Goal: Task Accomplishment & Management: Complete application form

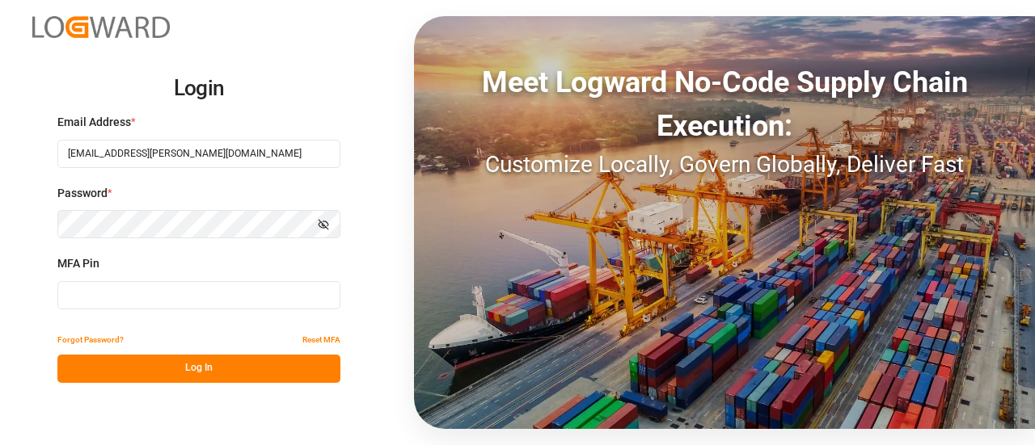
click at [95, 285] on input at bounding box center [198, 295] width 283 height 28
click at [121, 288] on input at bounding box center [198, 295] width 283 height 28
type input "366011"
click at [124, 358] on button "Log In" at bounding box center [198, 369] width 283 height 28
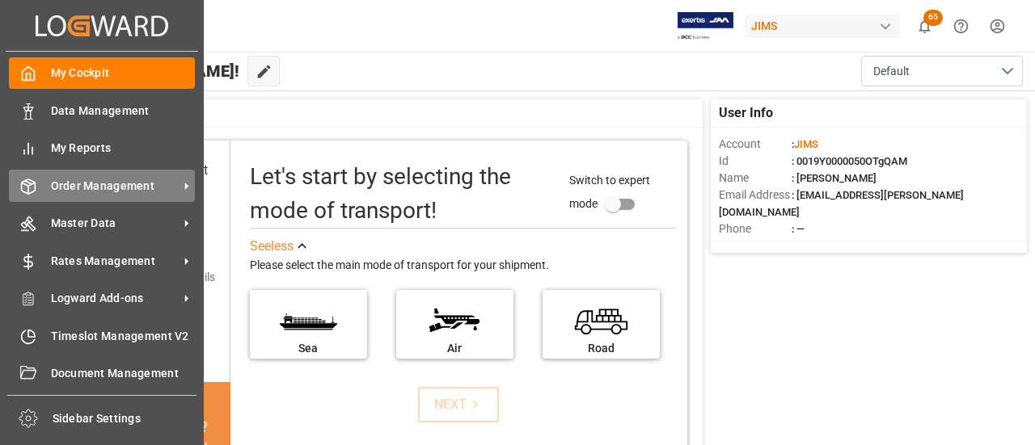
click at [53, 195] on div "Order Management Order Management" at bounding box center [102, 186] width 186 height 32
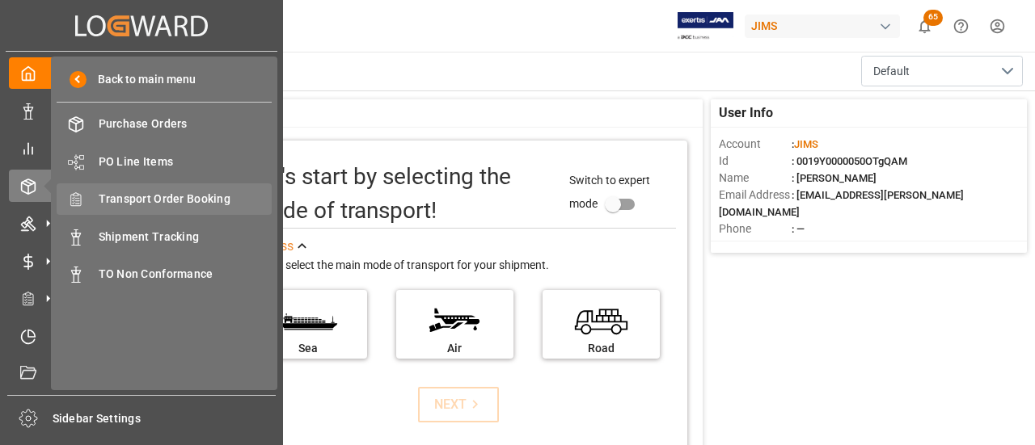
click at [170, 213] on div "Transport Order Booking Transport Order Booking" at bounding box center [164, 200] width 215 height 32
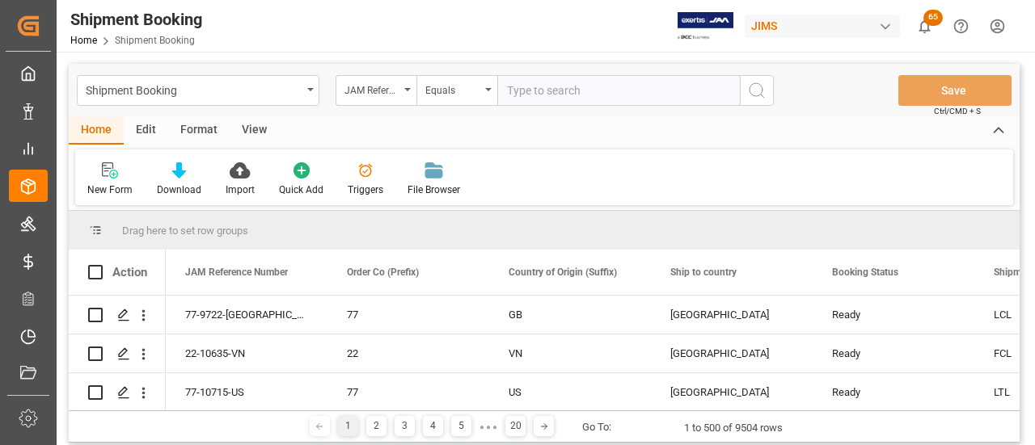
click at [574, 98] on input "text" at bounding box center [618, 90] width 243 height 31
paste input "77-9996-[GEOGRAPHIC_DATA]"
type input "77-9996-[GEOGRAPHIC_DATA]"
click at [766, 87] on button "search button" at bounding box center [757, 90] width 34 height 31
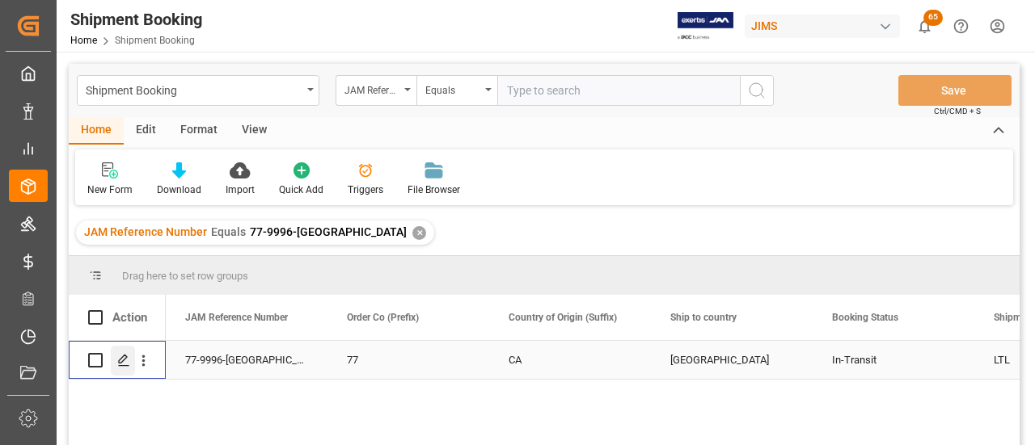
click at [124, 366] on line "Press SPACE to select this row." at bounding box center [124, 366] width 10 height 0
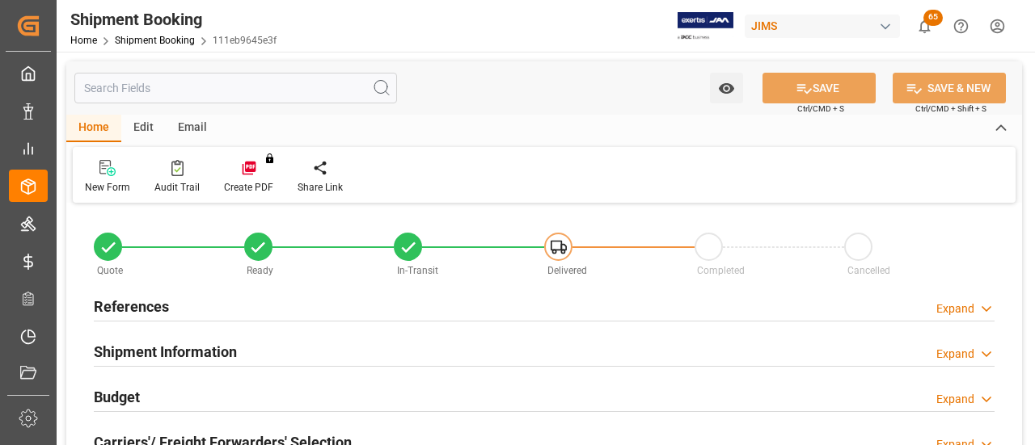
type input "3154"
type input "168"
type input "4"
click at [141, 305] on h2 "References" at bounding box center [131, 307] width 75 height 22
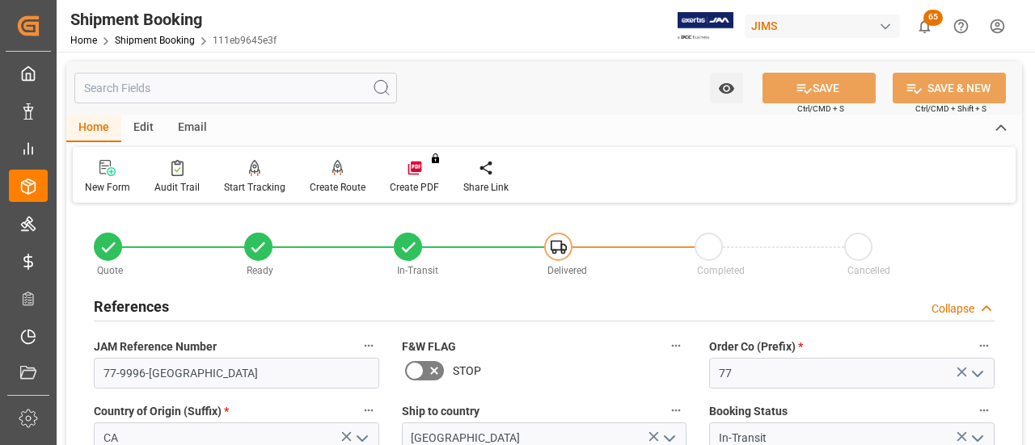
click at [160, 308] on h2 "References" at bounding box center [131, 307] width 75 height 22
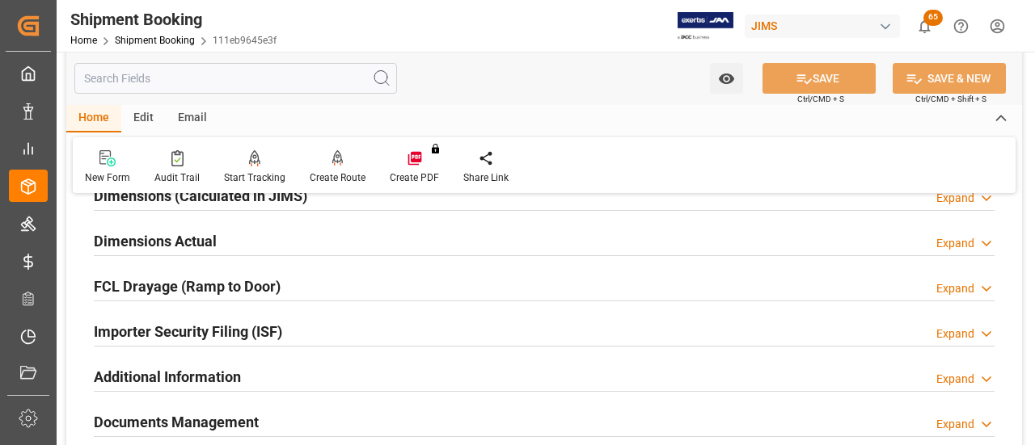
scroll to position [404, 0]
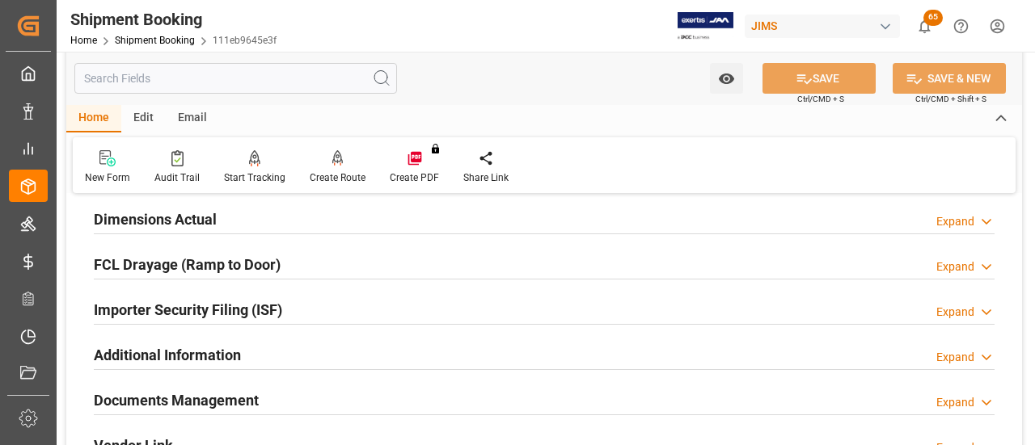
click at [232, 215] on div "Dimensions Actual Expand" at bounding box center [544, 218] width 901 height 31
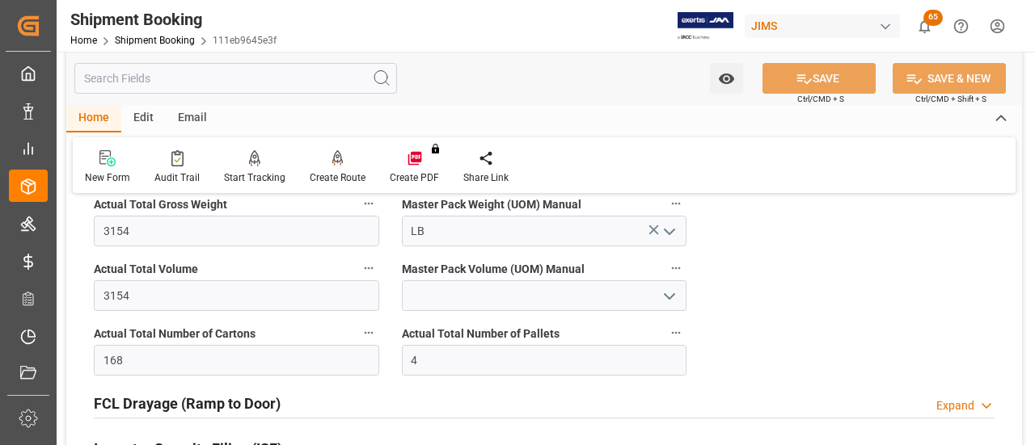
scroll to position [485, 0]
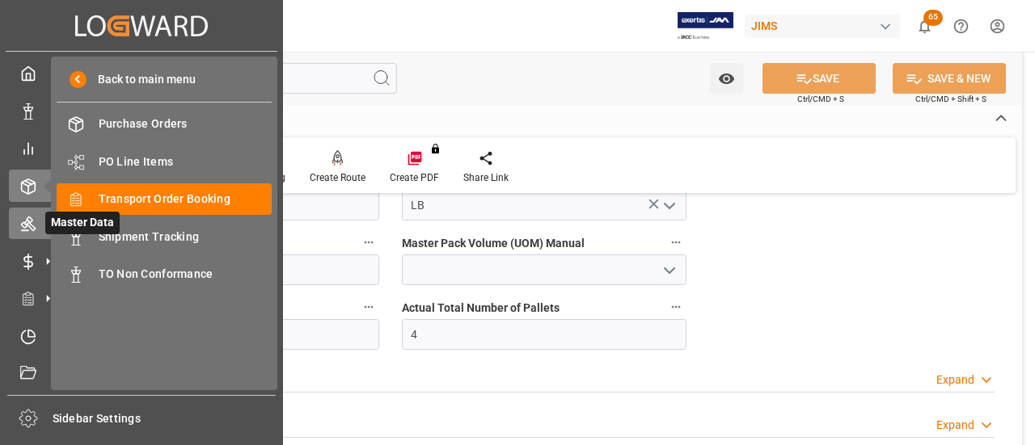
click at [32, 232] on icon at bounding box center [28, 224] width 16 height 16
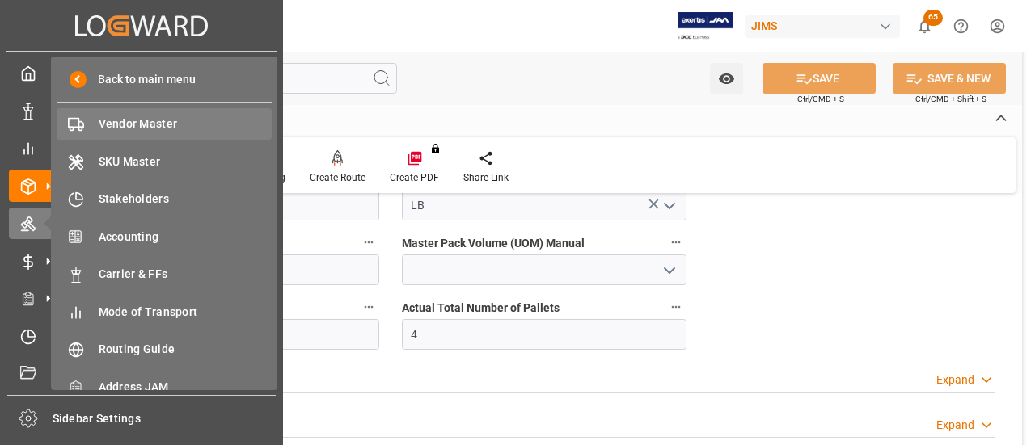
click at [124, 130] on span "Vendor Master" at bounding box center [186, 124] width 174 height 17
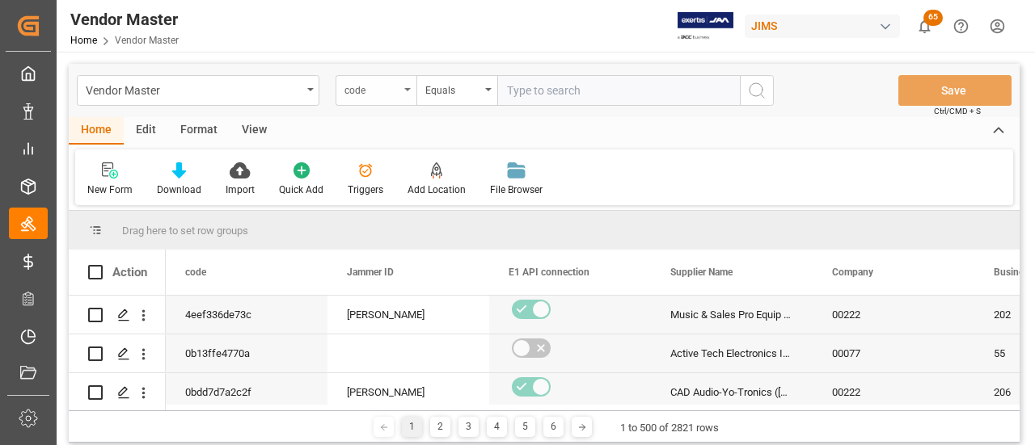
click at [412, 91] on div "code" at bounding box center [375, 90] width 81 height 31
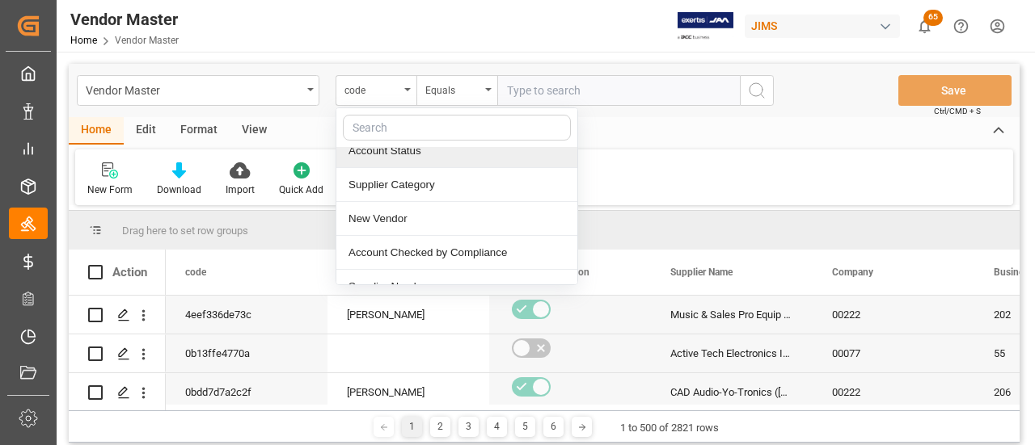
scroll to position [243, 0]
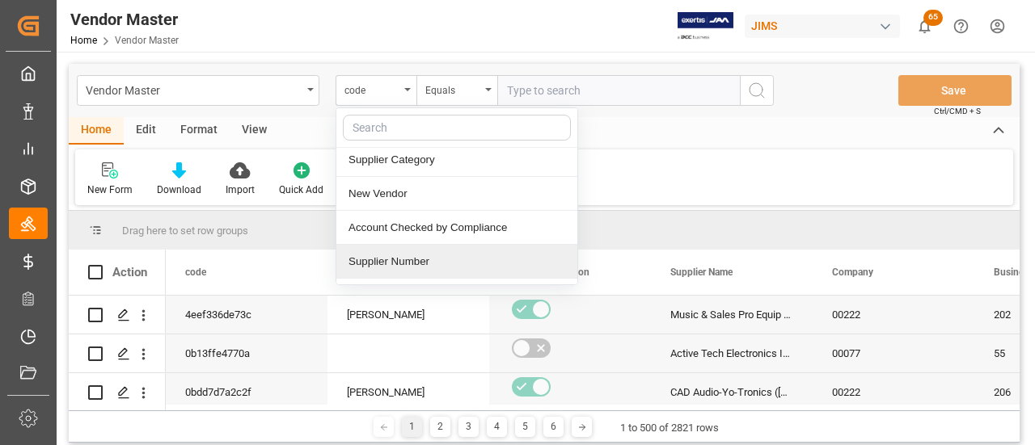
click at [441, 254] on div "Supplier Number" at bounding box center [456, 262] width 241 height 34
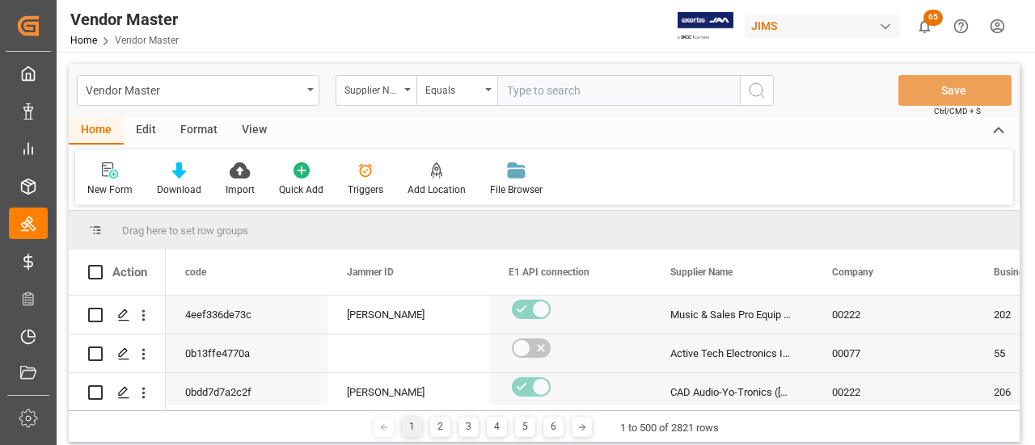
click at [538, 91] on input "text" at bounding box center [618, 90] width 243 height 31
paste input "863721 O2 00077 647041 DR MUSIC, INC [DATE] 1697 465709 17,256.04 CDN 12,436.23…"
type input "863721 O2 00077 647041 DR MUSIC, INC [DATE] 1697 465709 17,256.04 CDN 12,436.23…"
click at [614, 99] on input "text" at bounding box center [618, 90] width 243 height 31
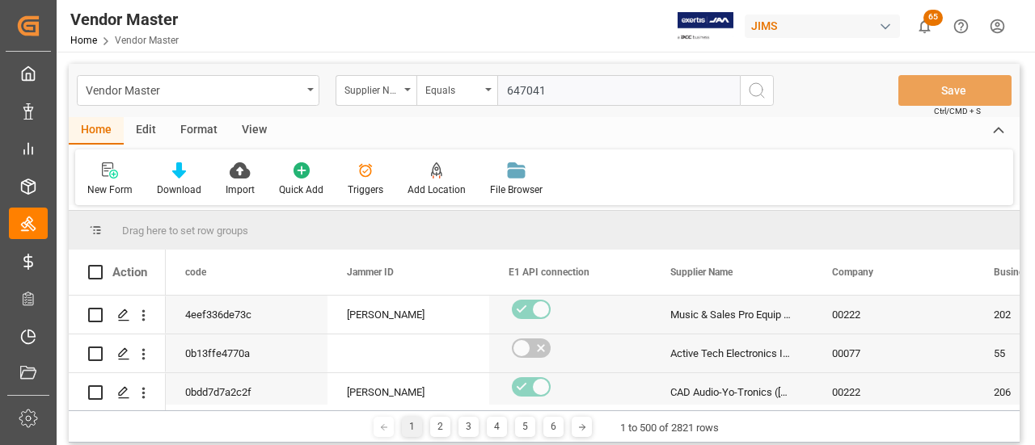
type input "647041"
click at [767, 98] on button "search button" at bounding box center [757, 90] width 34 height 31
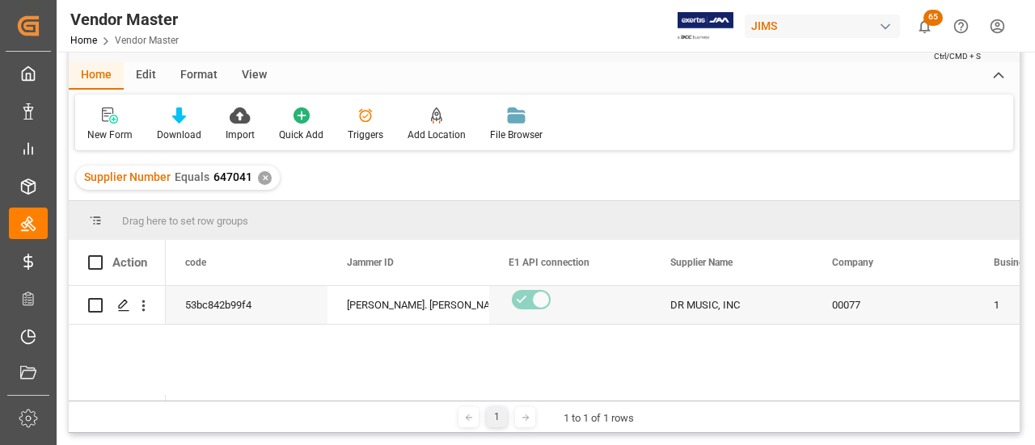
scroll to position [81, 0]
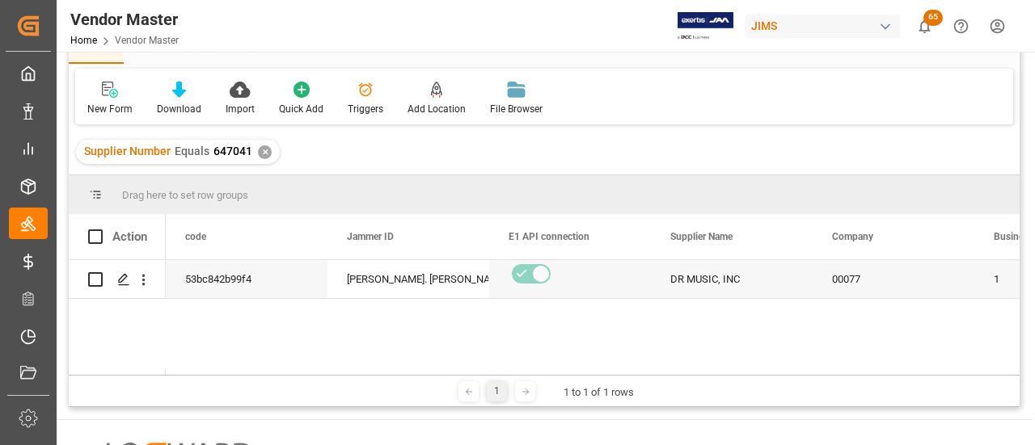
drag, startPoint x: 197, startPoint y: 369, endPoint x: 229, endPoint y: 369, distance: 31.5
drag, startPoint x: 199, startPoint y: 376, endPoint x: 225, endPoint y: 376, distance: 25.9
click at [225, 376] on div "1 1 to 1 of 1 rows" at bounding box center [544, 391] width 951 height 32
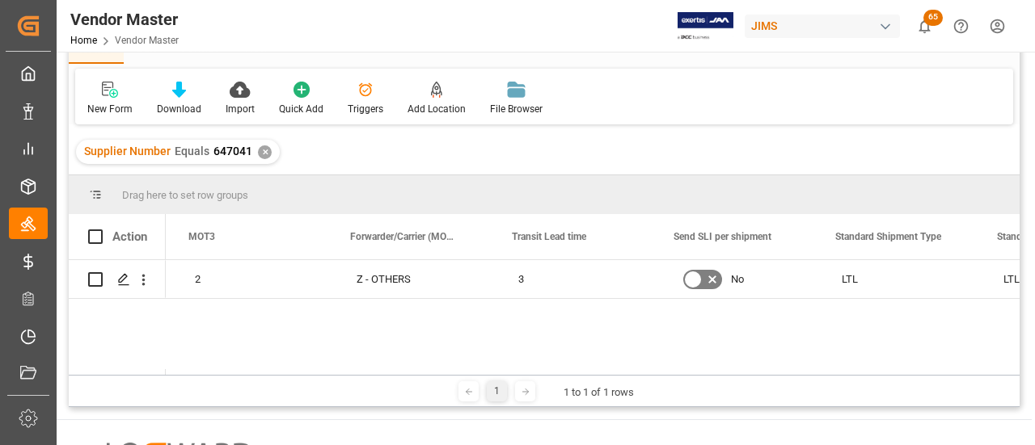
scroll to position [0, 0]
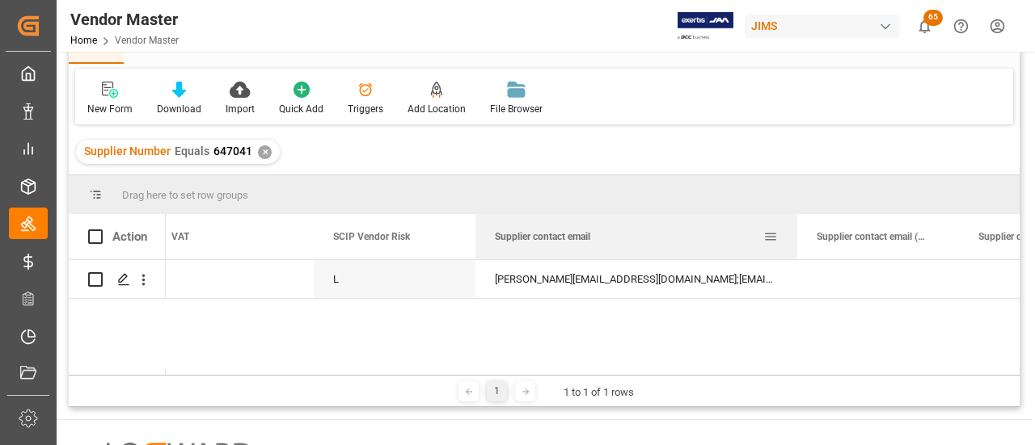
drag, startPoint x: 635, startPoint y: 234, endPoint x: 795, endPoint y: 237, distance: 160.1
click at [795, 237] on div at bounding box center [797, 236] width 6 height 45
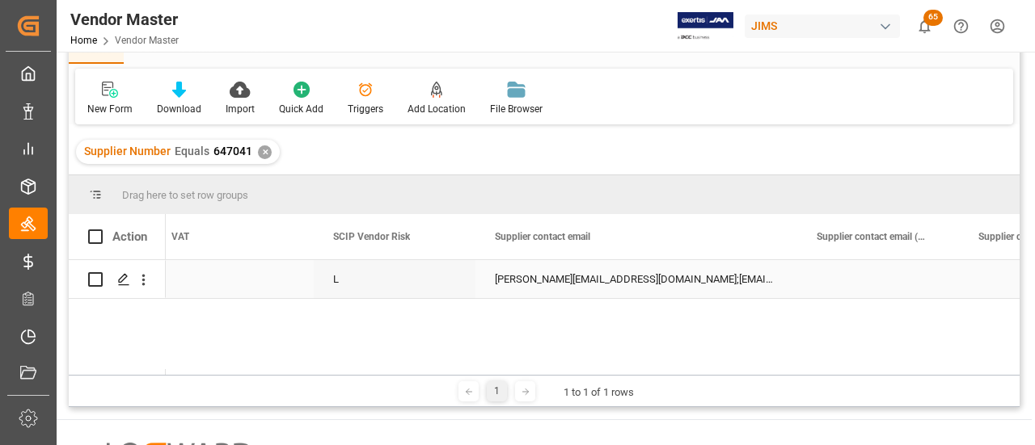
click at [545, 284] on div "[PERSON_NAME][EMAIL_ADDRESS][DOMAIN_NAME];[EMAIL_ADDRESS][DOMAIN_NAME]" at bounding box center [636, 279] width 322 height 38
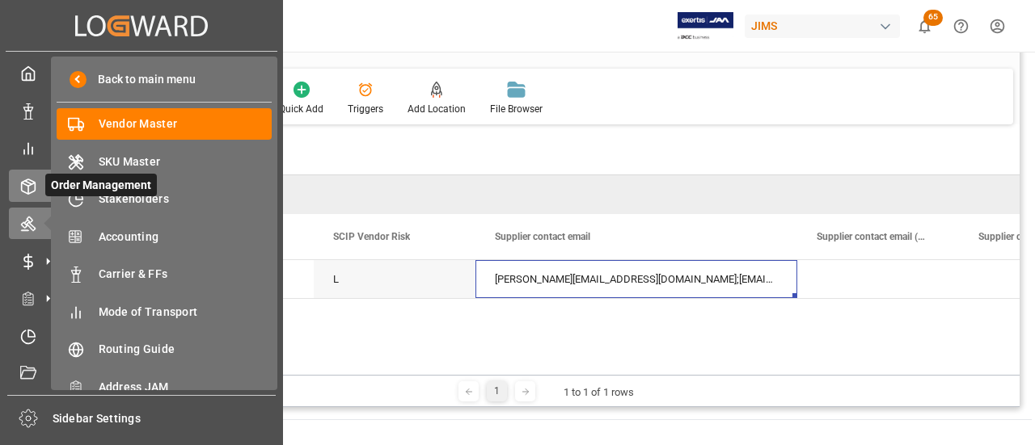
click at [19, 184] on div at bounding box center [22, 186] width 27 height 17
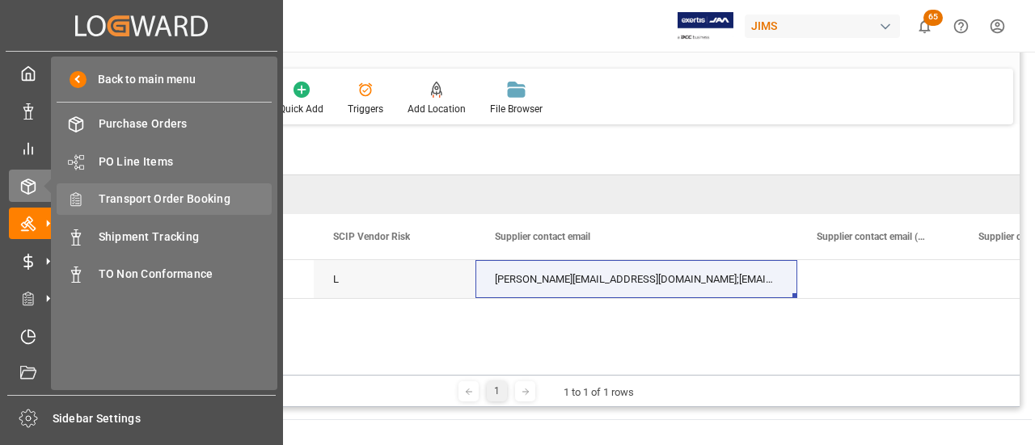
click at [199, 198] on span "Transport Order Booking" at bounding box center [186, 199] width 174 height 17
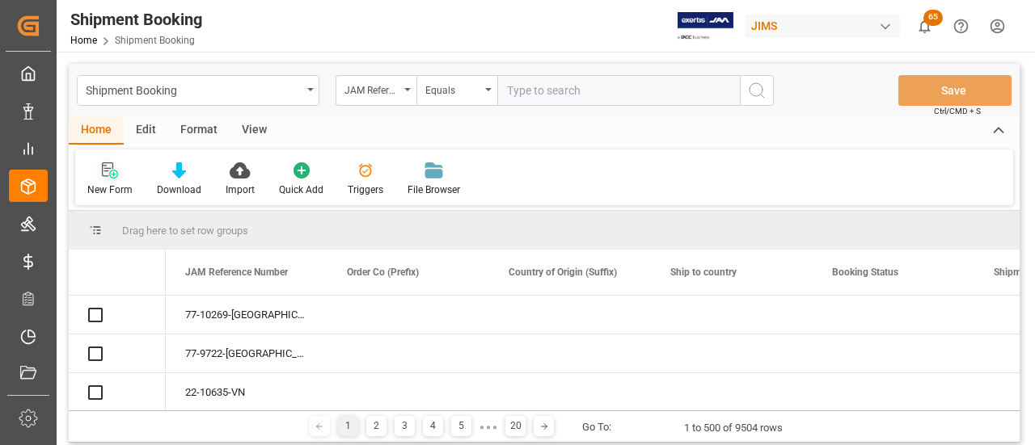
click at [108, 171] on icon at bounding box center [107, 169] width 11 height 15
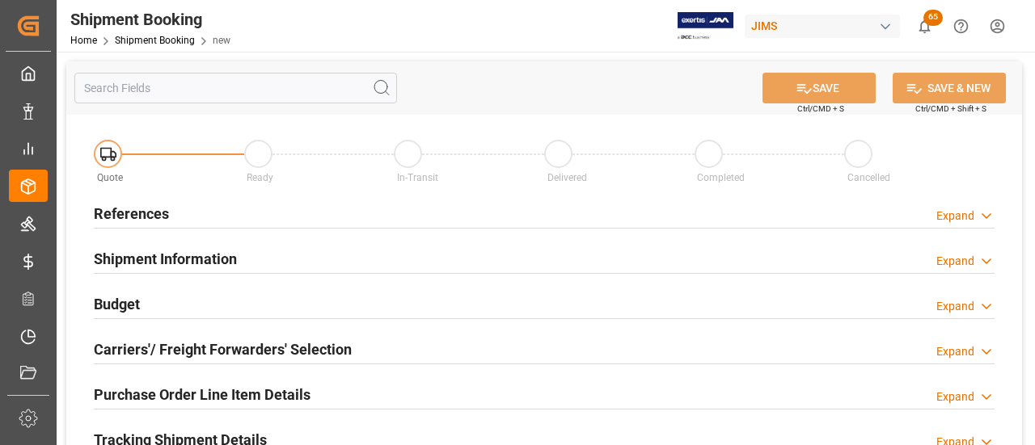
click at [199, 203] on div "References Expand" at bounding box center [544, 212] width 901 height 31
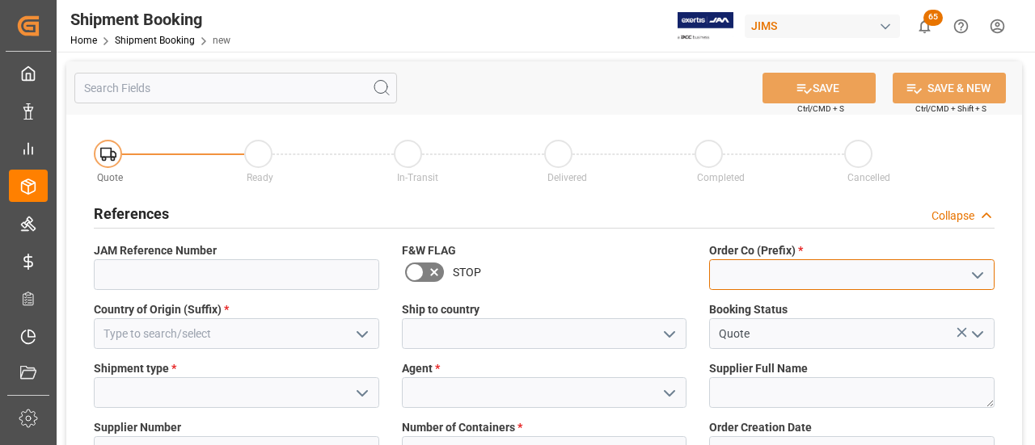
click at [749, 284] on input at bounding box center [851, 274] width 285 height 31
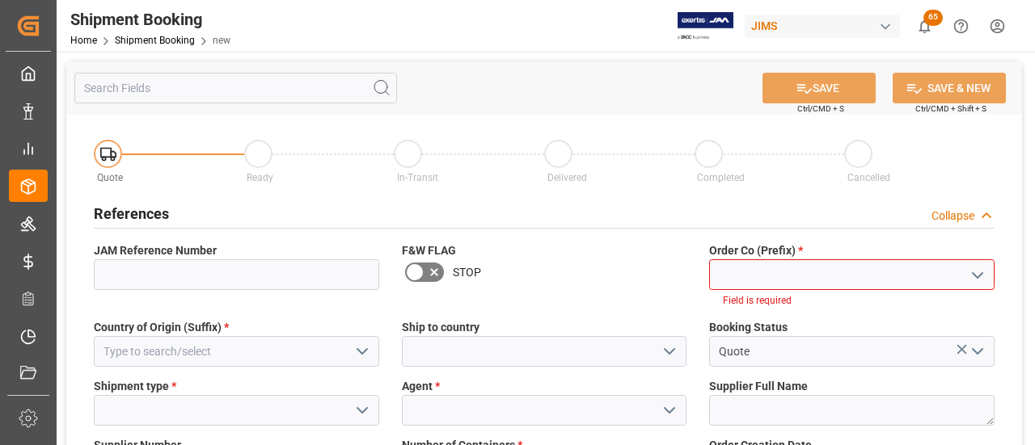
click at [975, 276] on icon "open menu" at bounding box center [977, 275] width 19 height 19
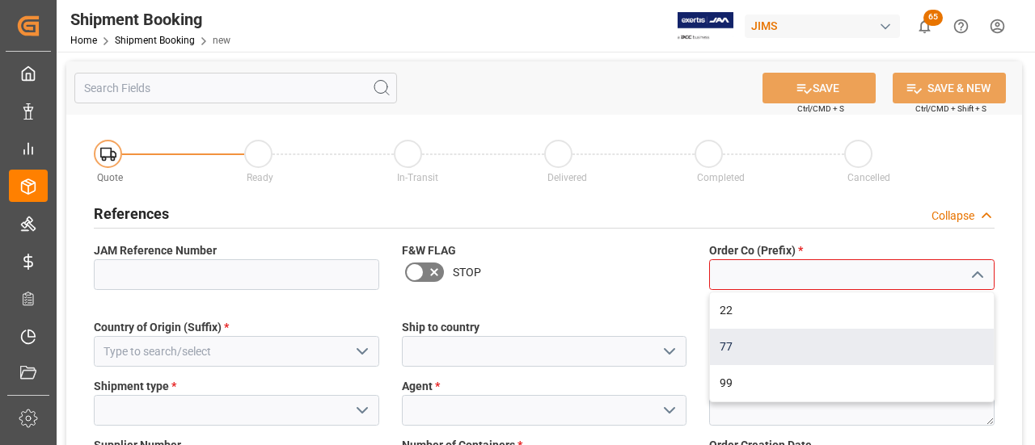
click at [821, 352] on div "77" at bounding box center [852, 347] width 284 height 36
type input "77"
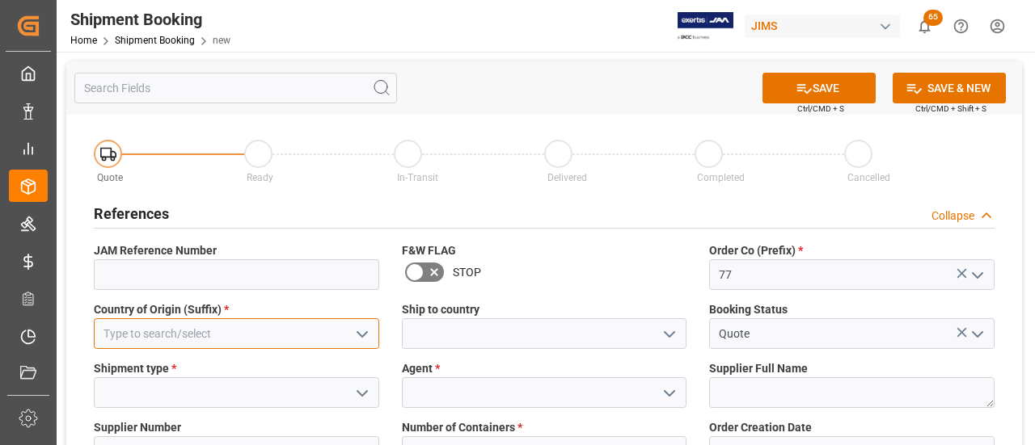
click at [175, 334] on input at bounding box center [236, 334] width 285 height 31
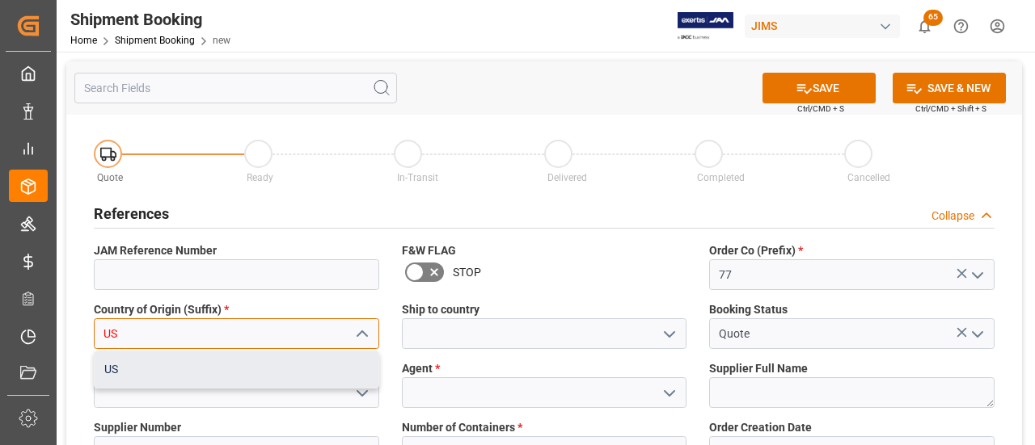
click at [179, 378] on div "US" at bounding box center [237, 370] width 284 height 36
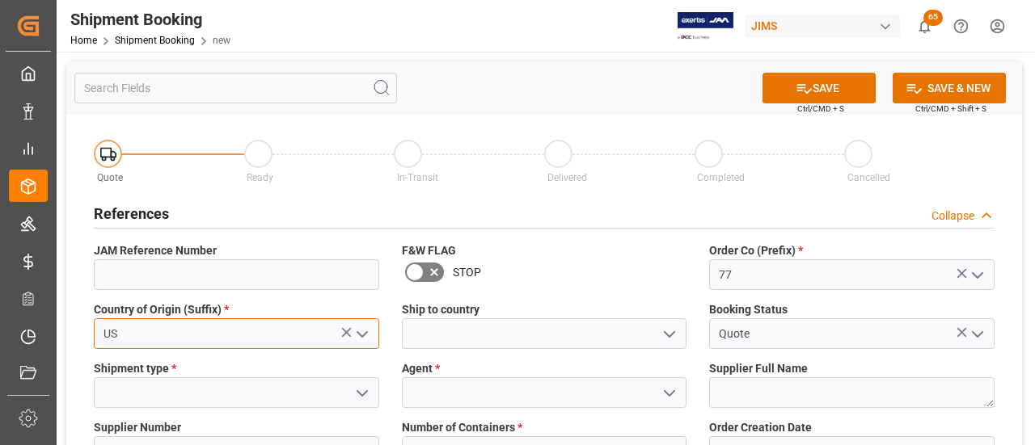
type input "US"
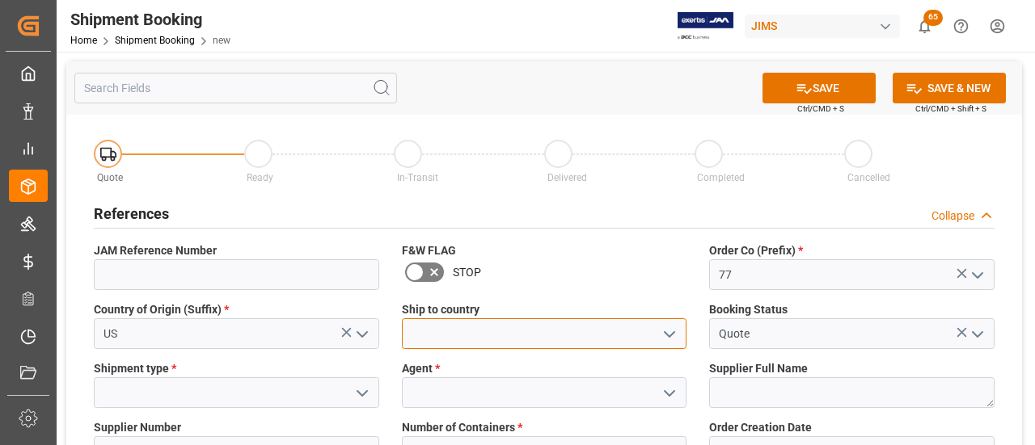
click at [450, 327] on input at bounding box center [544, 334] width 285 height 31
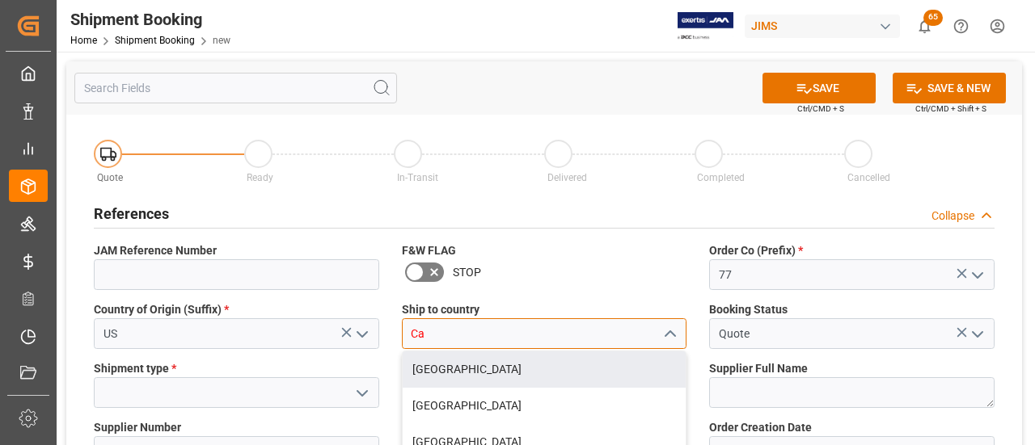
click at [454, 365] on div "[GEOGRAPHIC_DATA]" at bounding box center [545, 370] width 284 height 36
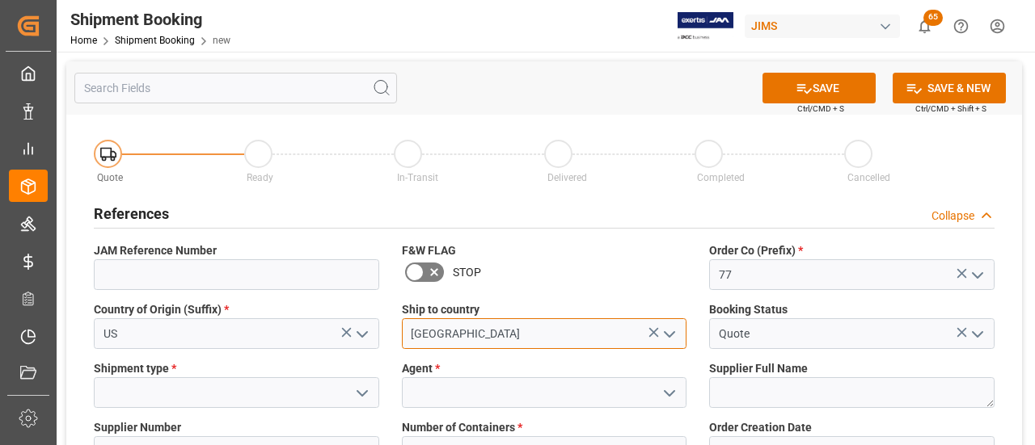
type input "[GEOGRAPHIC_DATA]"
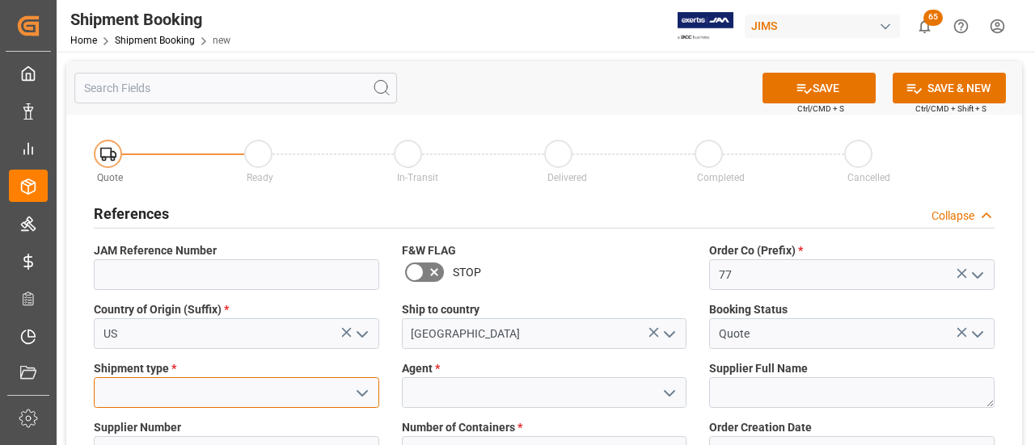
click at [194, 387] on input at bounding box center [236, 393] width 285 height 31
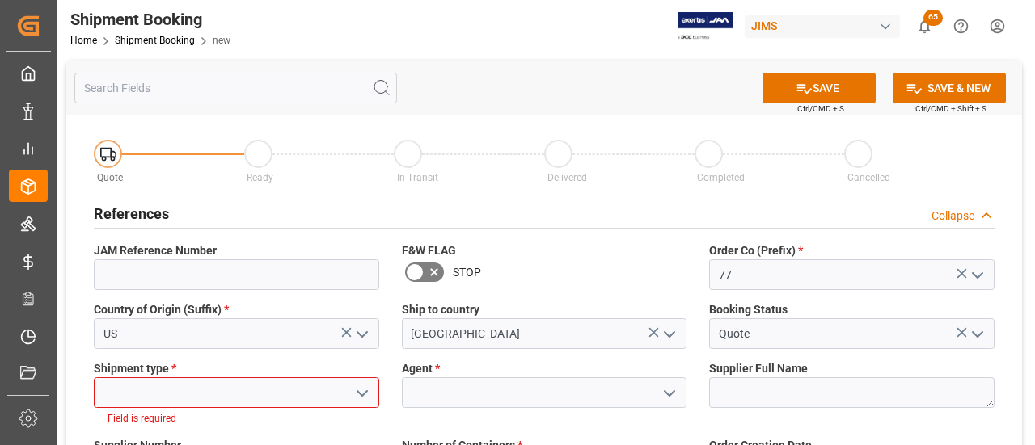
click at [355, 386] on icon "open menu" at bounding box center [361, 393] width 19 height 19
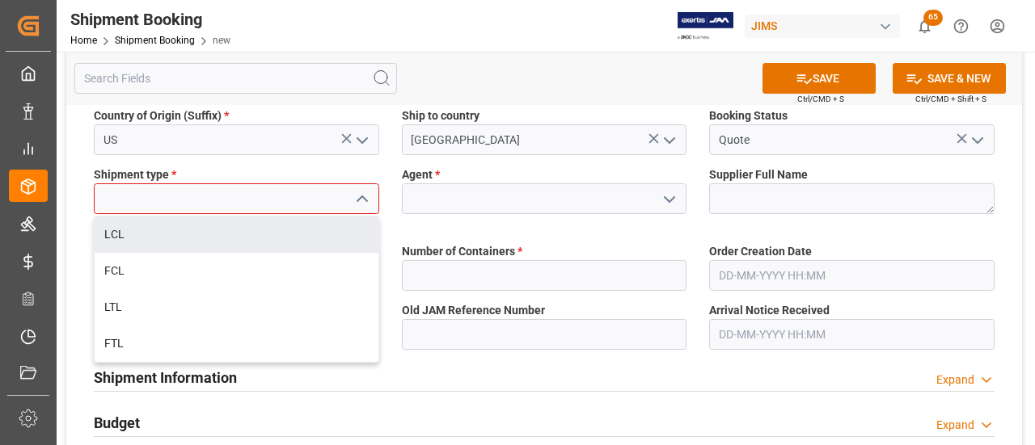
scroll to position [243, 0]
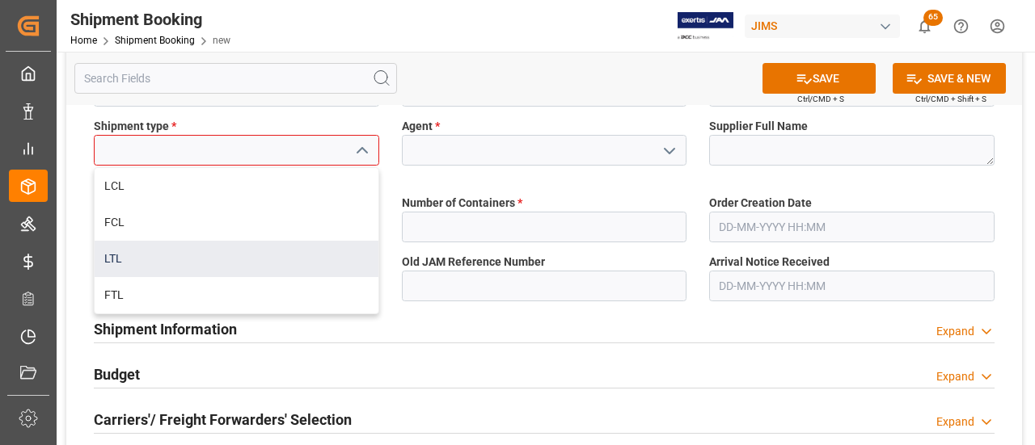
click at [192, 251] on div "LTL" at bounding box center [237, 259] width 284 height 36
type input "LTL"
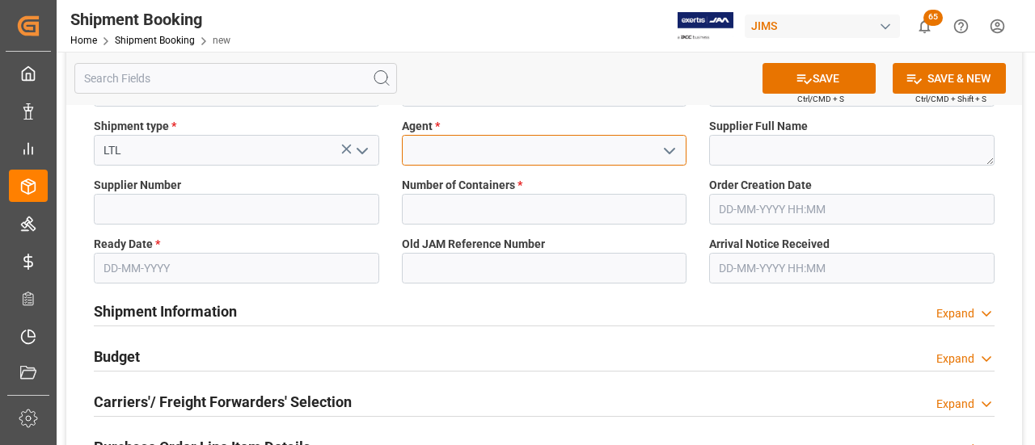
click at [458, 149] on input at bounding box center [544, 150] width 285 height 31
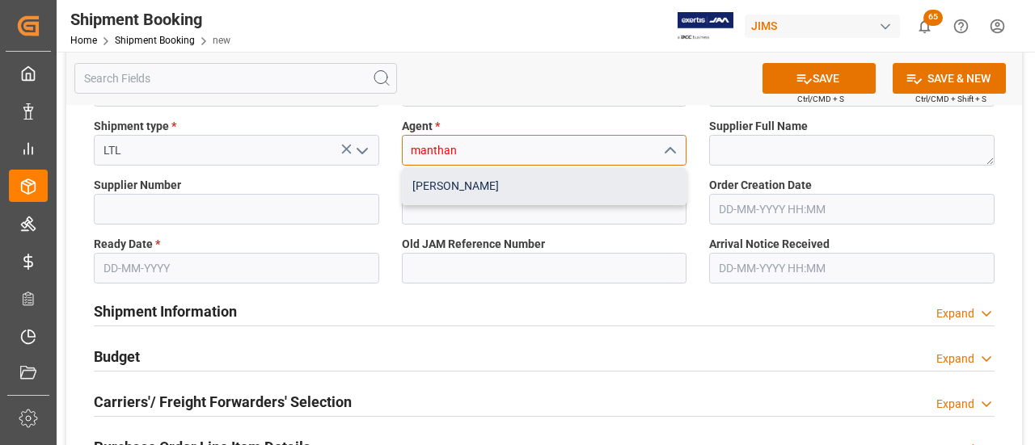
click at [495, 171] on div "[PERSON_NAME]" at bounding box center [545, 186] width 284 height 36
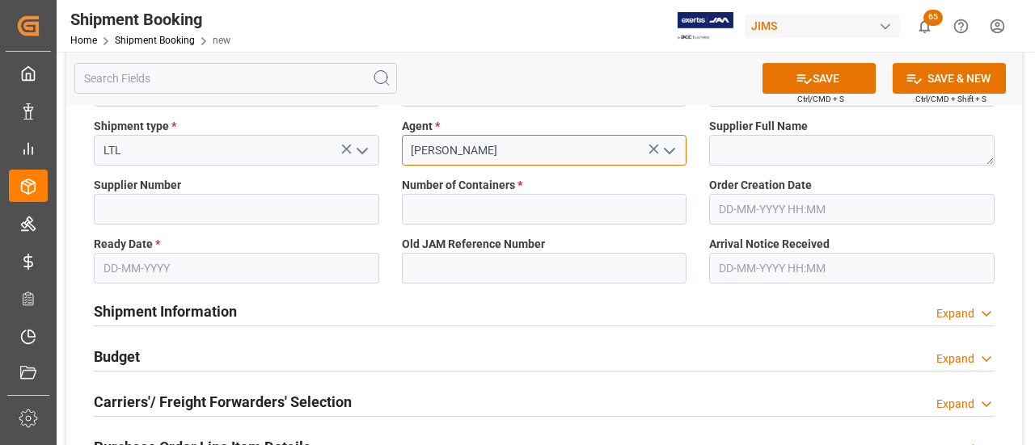
type input "[PERSON_NAME]"
click at [134, 277] on input "text" at bounding box center [236, 268] width 285 height 31
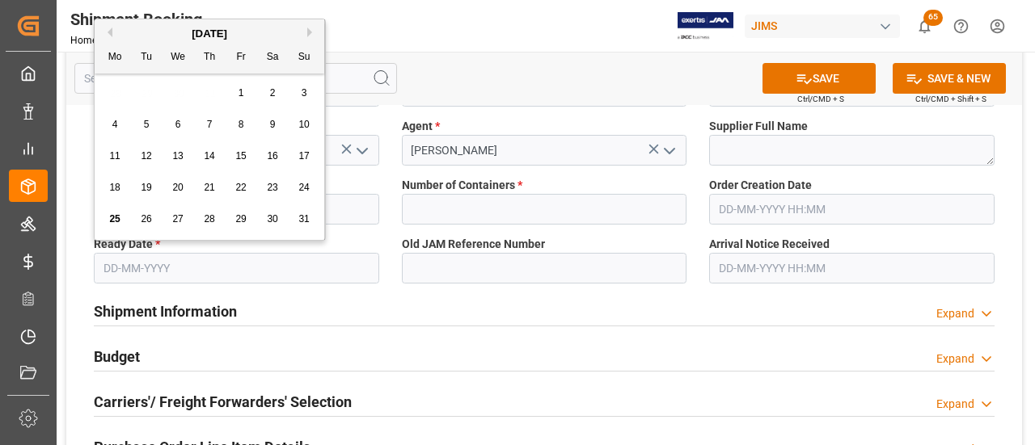
click at [234, 213] on div "29" at bounding box center [241, 219] width 20 height 19
type input "[DATE]"
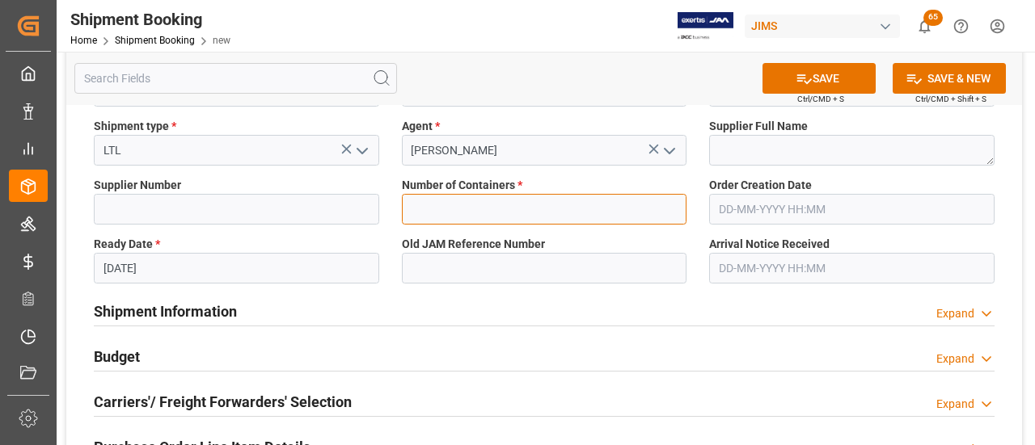
click at [466, 200] on input "text" at bounding box center [544, 209] width 285 height 31
type input "0"
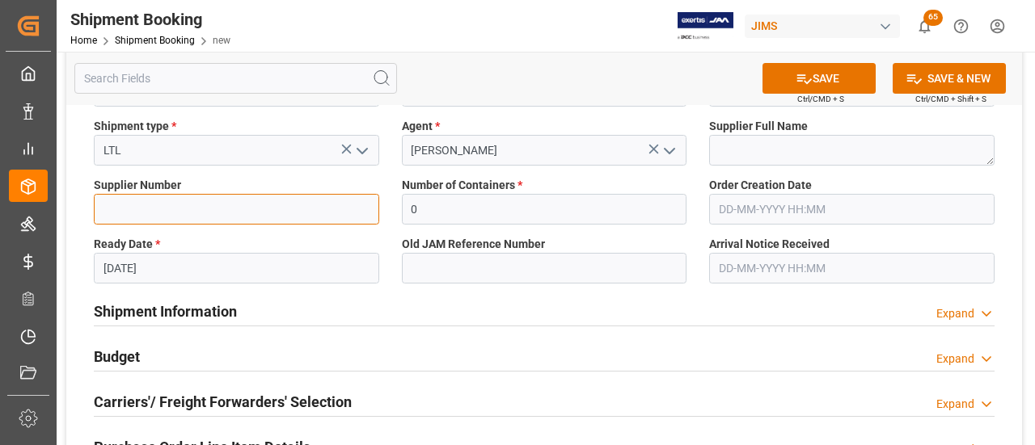
click at [247, 214] on input at bounding box center [236, 209] width 285 height 31
click at [182, 216] on input at bounding box center [236, 209] width 285 height 31
paste input "647041"
type input "647041"
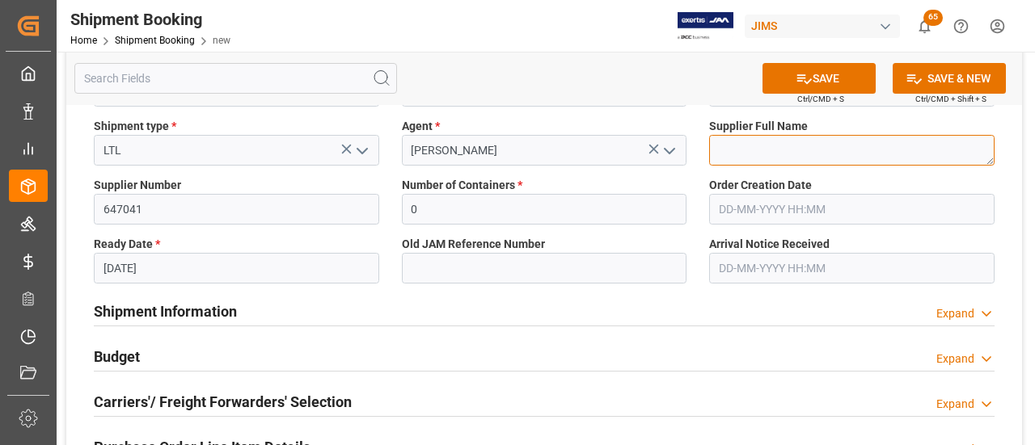
click at [765, 153] on textarea at bounding box center [851, 150] width 285 height 31
paste textarea "DR MUSIC, INC"
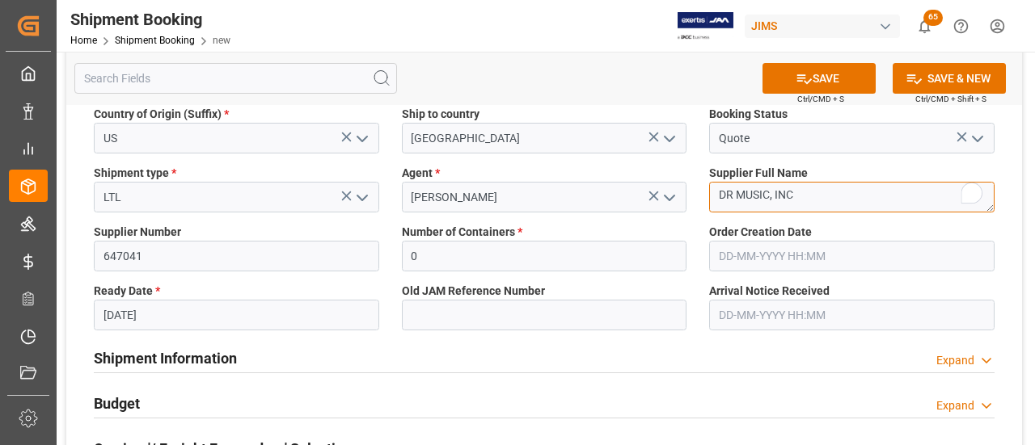
scroll to position [162, 0]
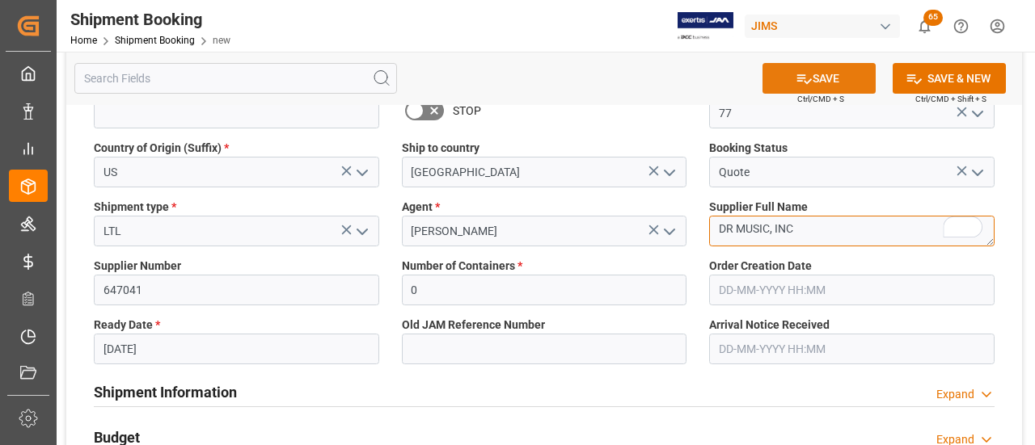
type textarea "DR MUSIC, INC"
click at [795, 85] on icon at bounding box center [803, 78] width 17 height 17
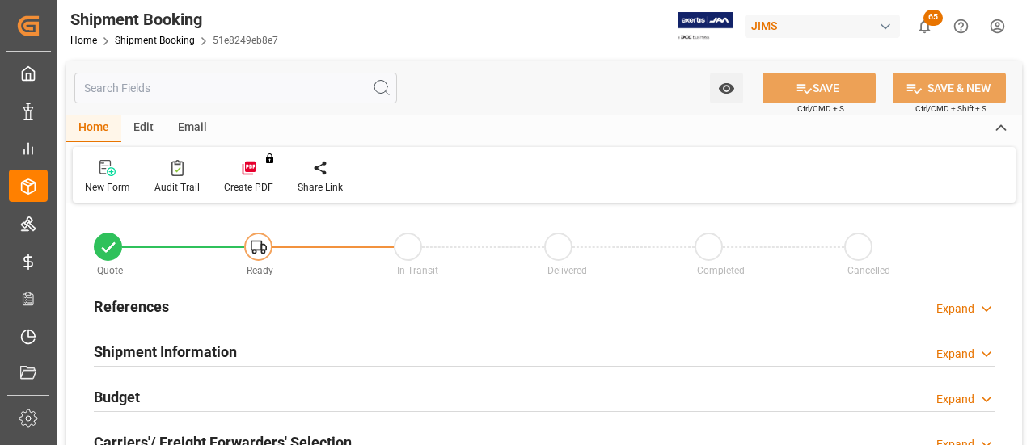
type input "0"
type input "[DATE]"
click at [150, 297] on h2 "References" at bounding box center [131, 307] width 75 height 22
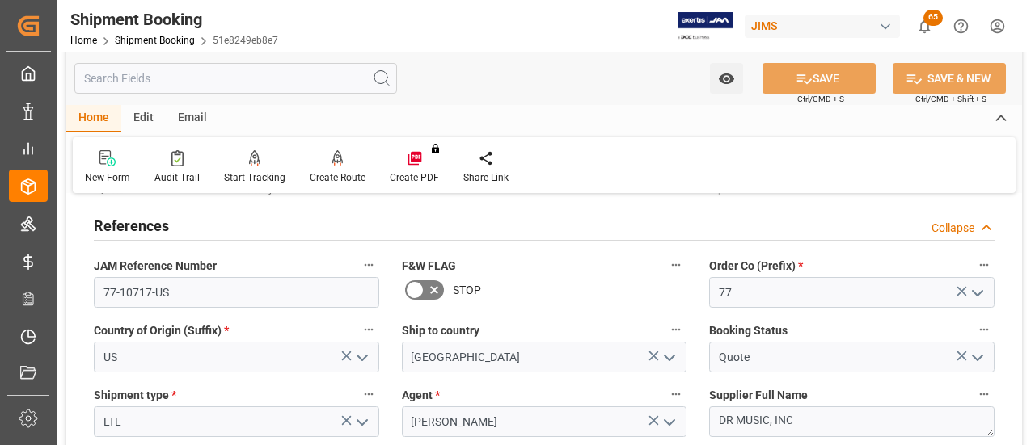
scroll to position [162, 0]
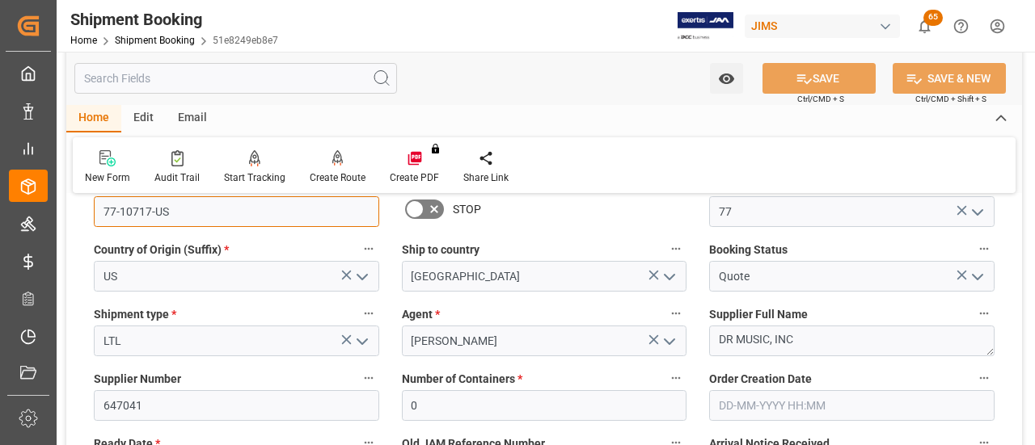
drag, startPoint x: 200, startPoint y: 221, endPoint x: 57, endPoint y: 221, distance: 143.9
